Goal: Find contact information: Find contact information

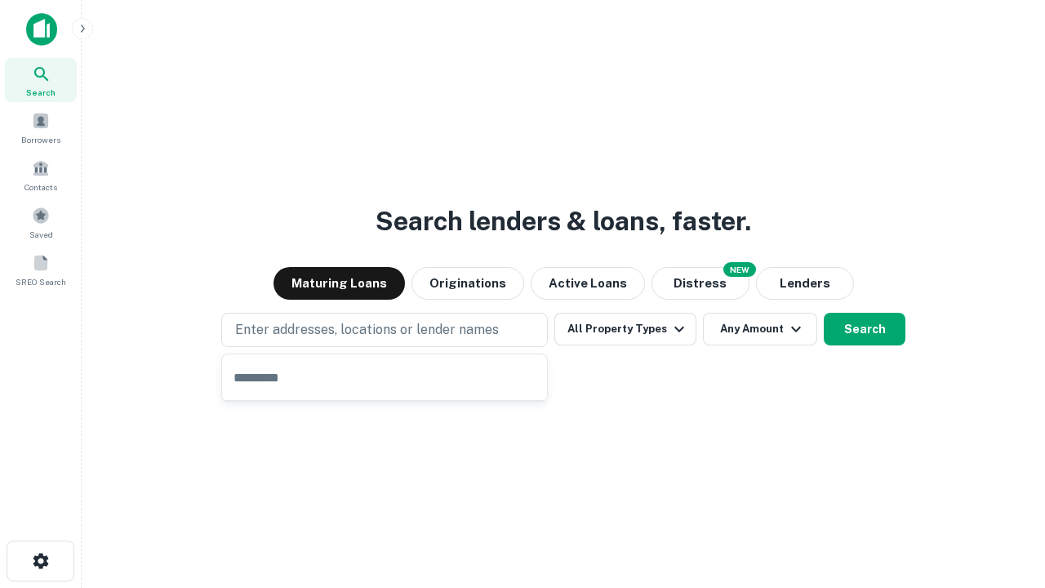
type input "**********"
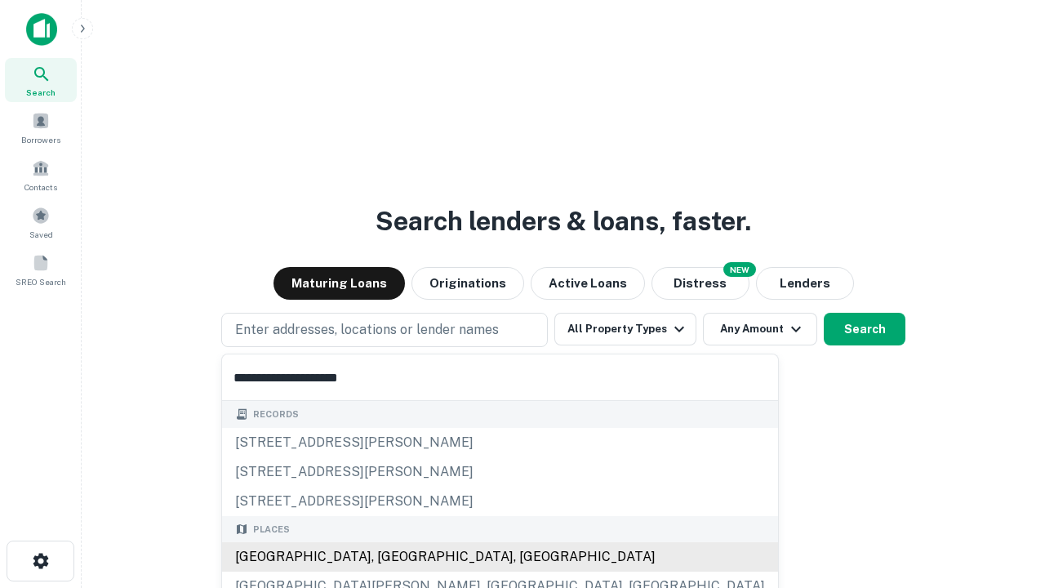
click at [390, 557] on div "Santa Monica, CA, USA" at bounding box center [500, 556] width 556 height 29
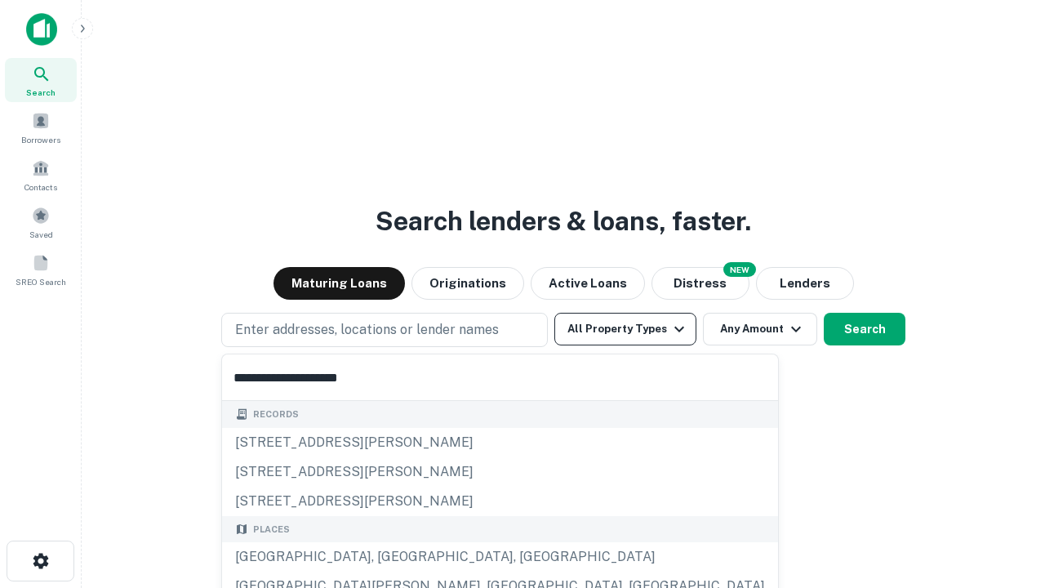
click at [625, 329] on button "All Property Types" at bounding box center [625, 329] width 142 height 33
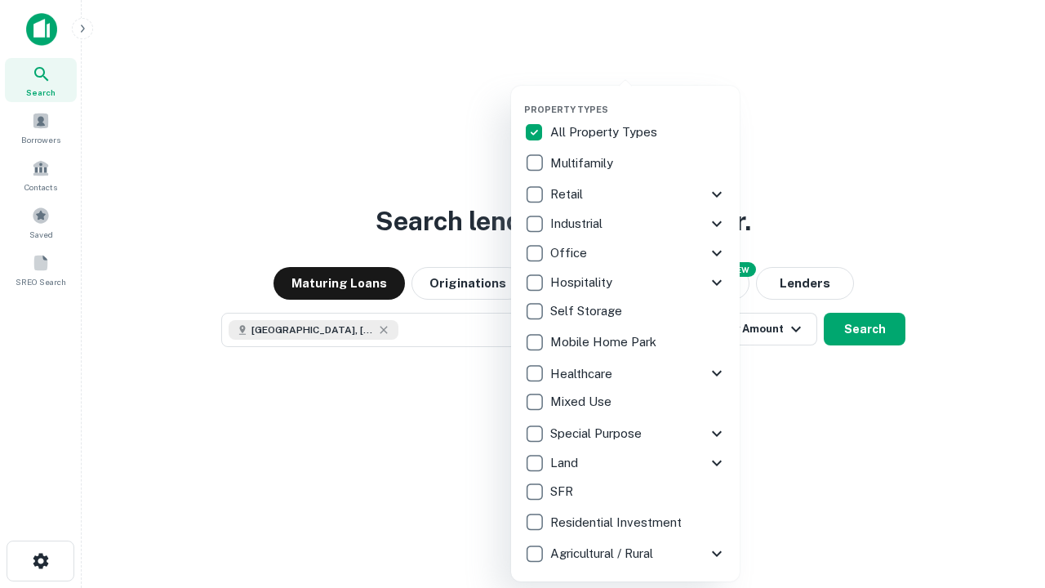
click at [638, 99] on button "button" at bounding box center [638, 99] width 229 height 1
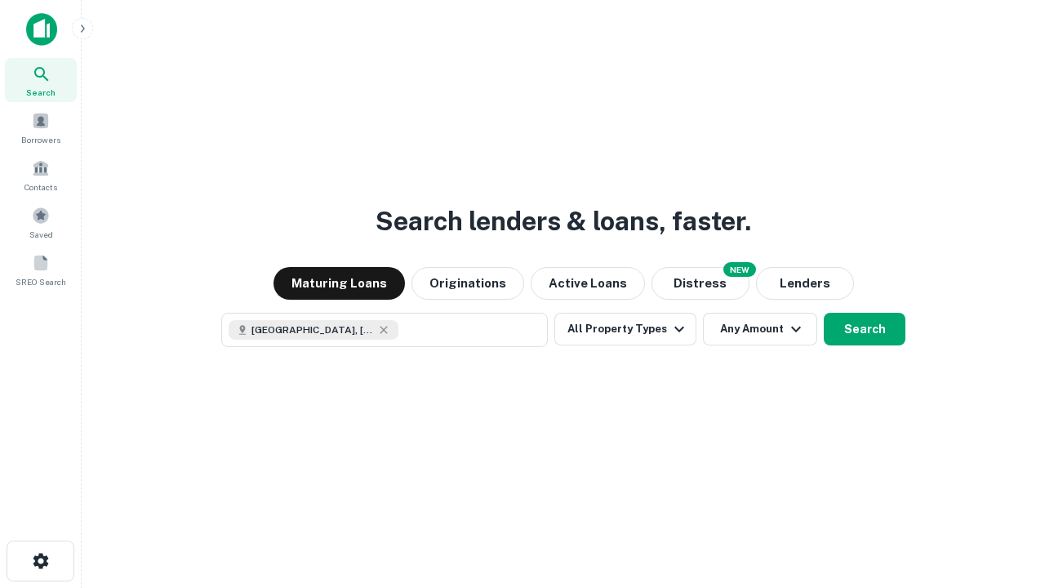
scroll to position [26, 0]
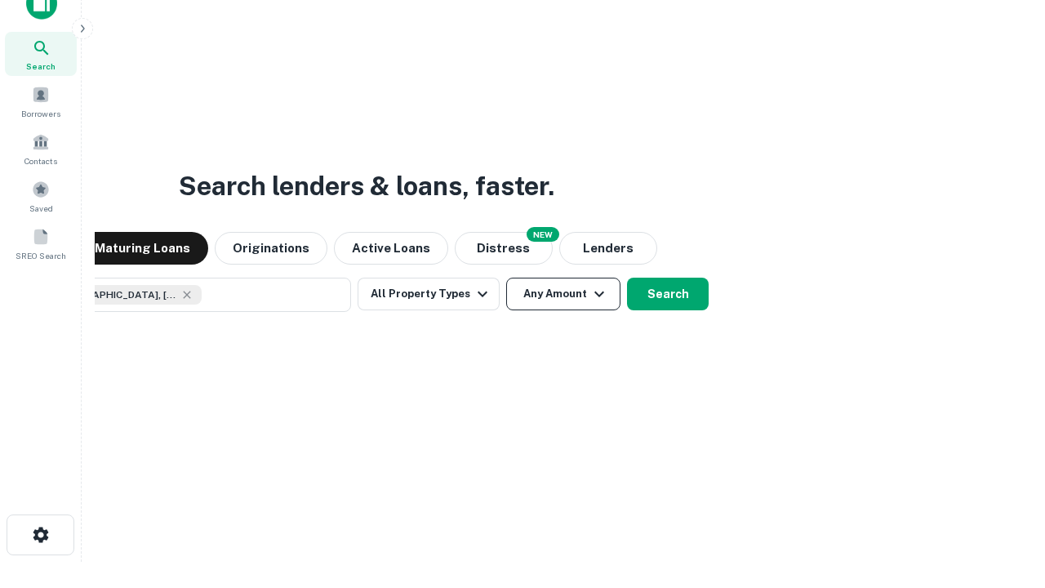
click at [506, 278] on button "Any Amount" at bounding box center [563, 294] width 114 height 33
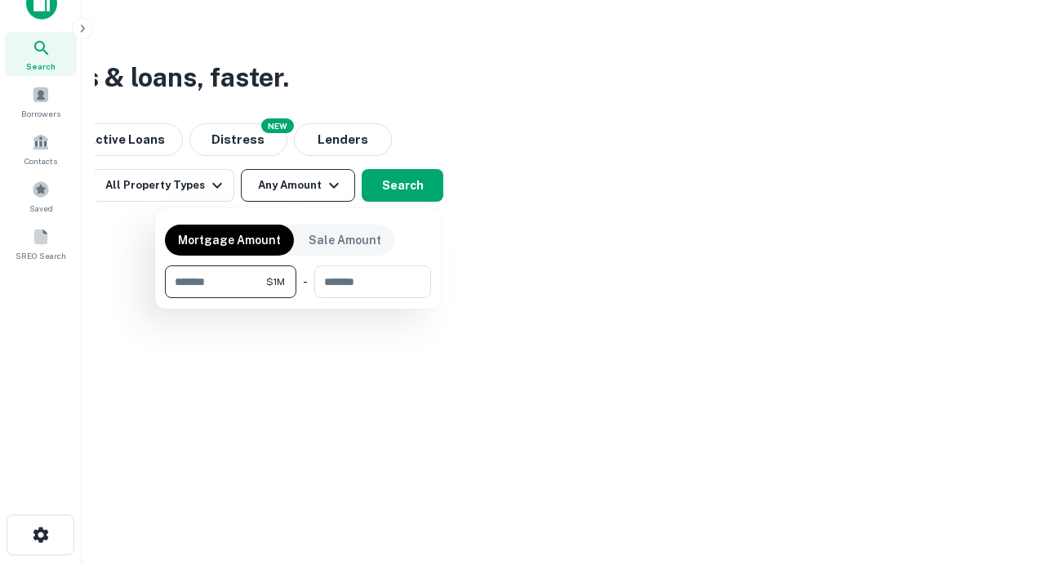
type input "*******"
click at [298, 298] on button "button" at bounding box center [298, 298] width 266 height 1
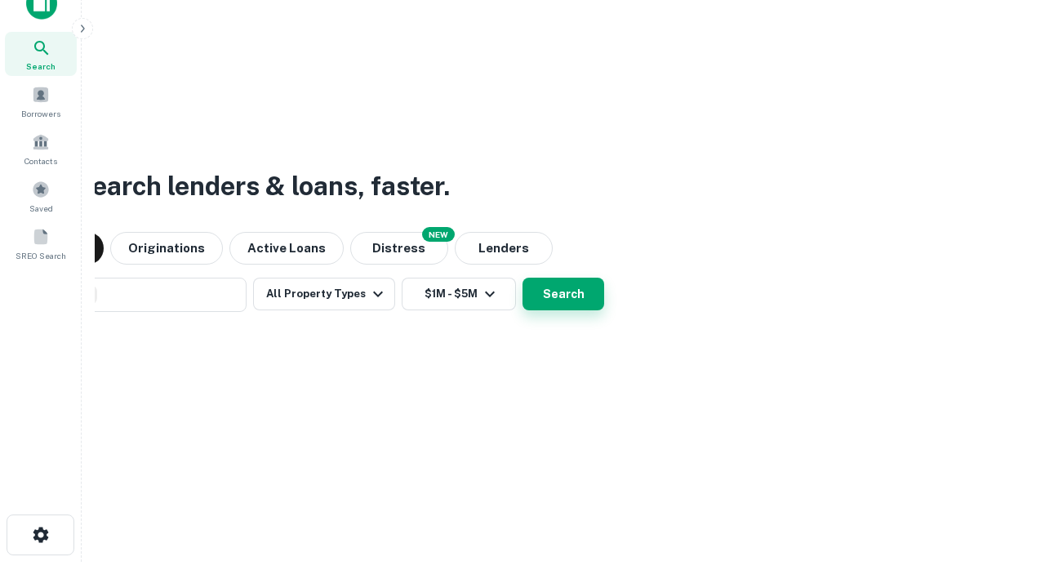
click at [523, 278] on button "Search" at bounding box center [564, 294] width 82 height 33
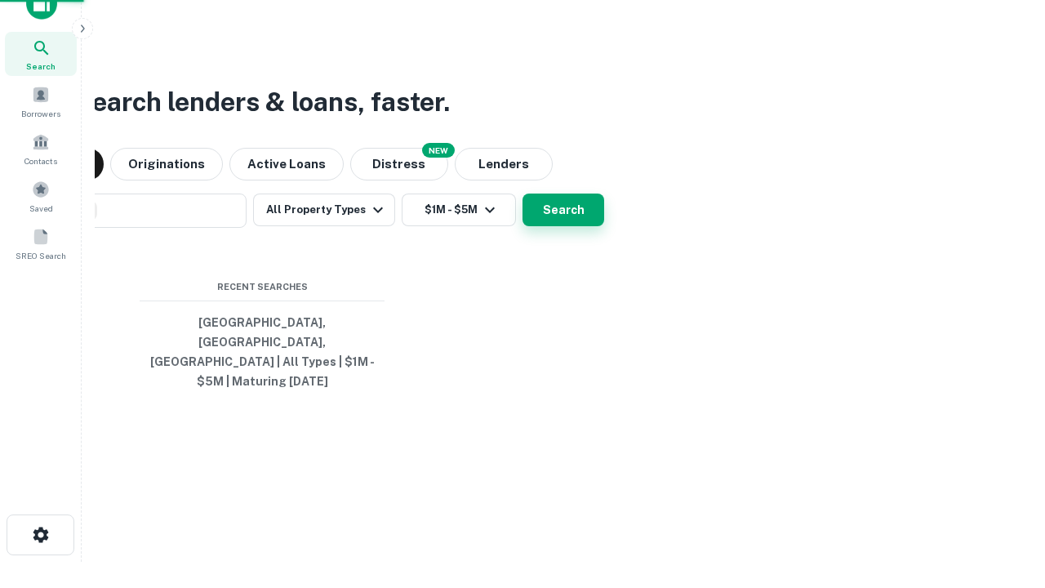
scroll to position [53, 462]
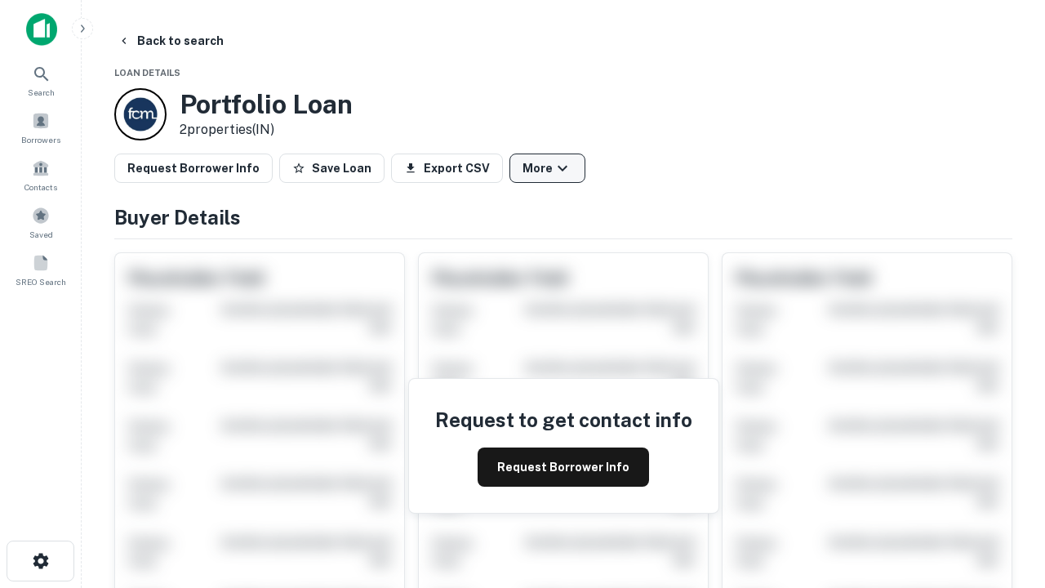
click at [547, 168] on button "More" at bounding box center [547, 167] width 76 height 29
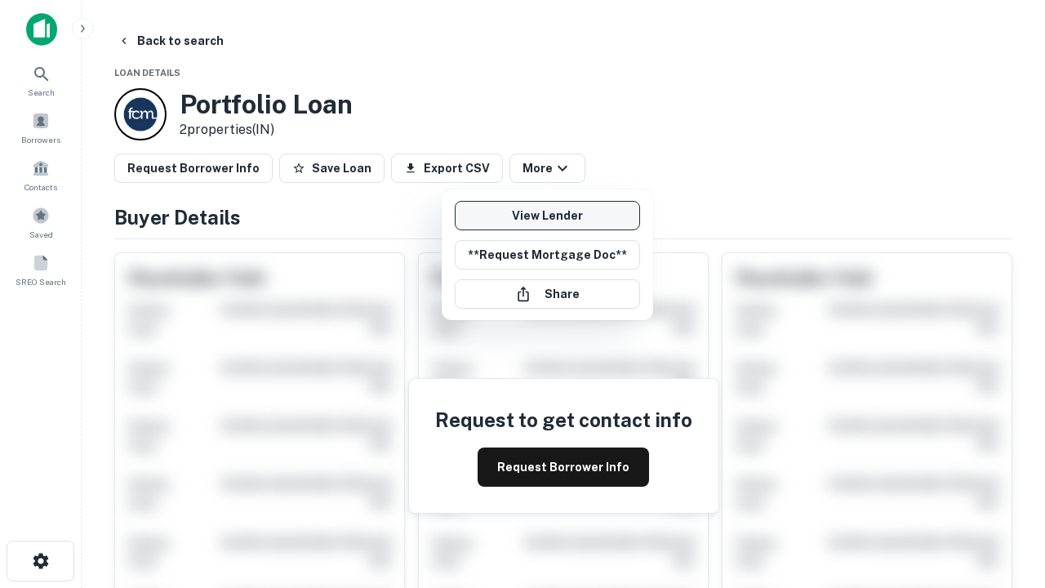
click at [547, 216] on link "View Lender" at bounding box center [547, 215] width 185 height 29
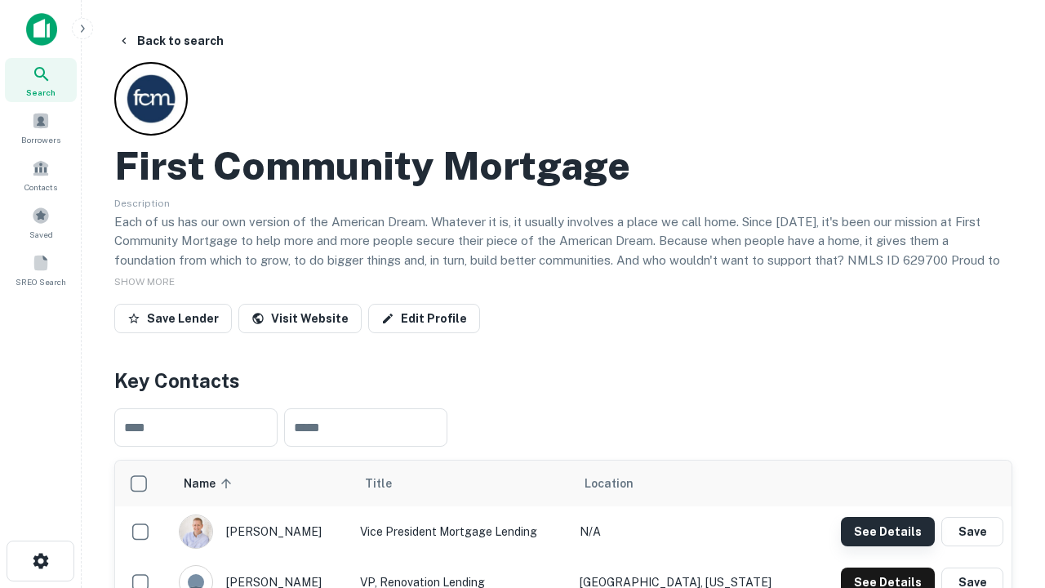
click at [887, 531] on button "See Details" at bounding box center [888, 531] width 94 height 29
click at [40, 561] on icon "button" at bounding box center [41, 561] width 20 height 20
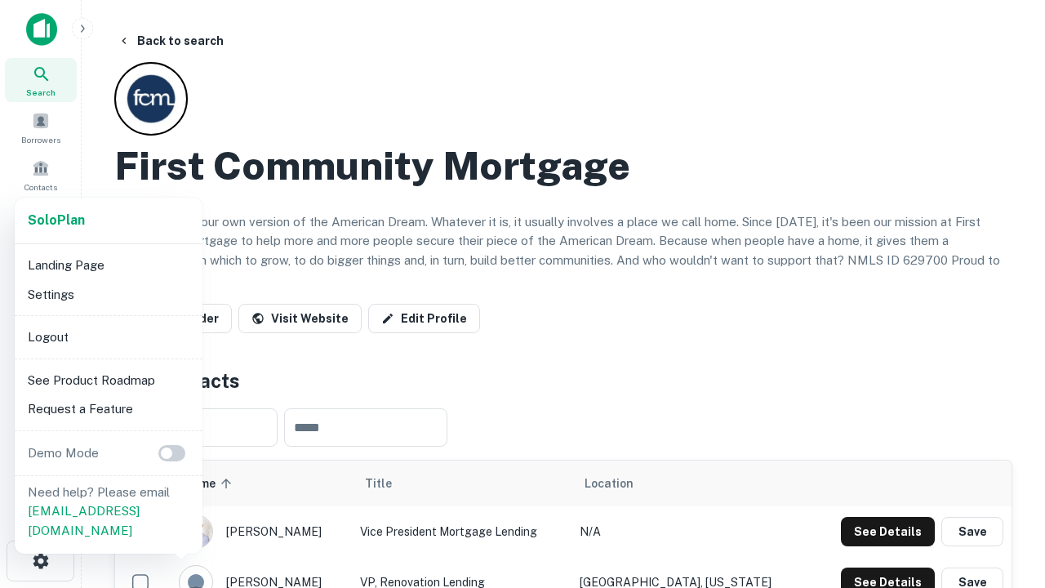
click at [108, 336] on li "Logout" at bounding box center [108, 337] width 175 height 29
